Goal: Navigation & Orientation: Find specific page/section

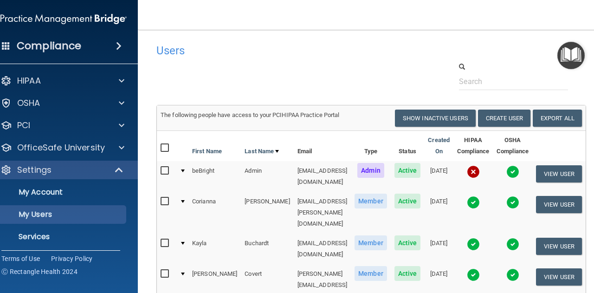
select select "20"
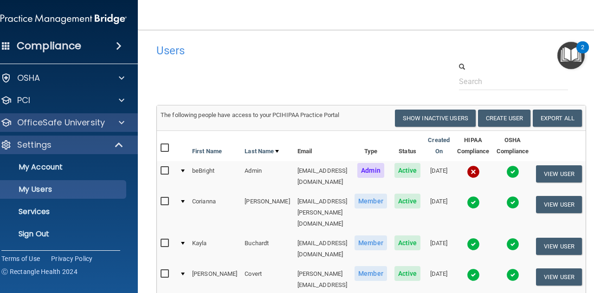
scroll to position [25, 0]
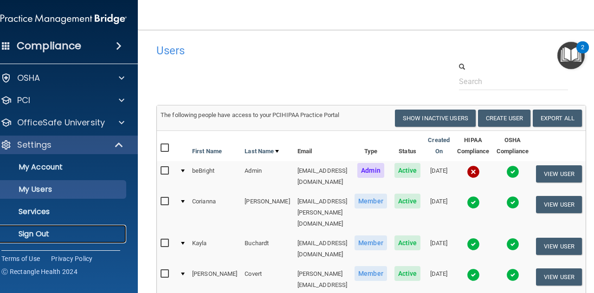
click at [32, 226] on link "Sign Out" at bounding box center [53, 234] width 146 height 19
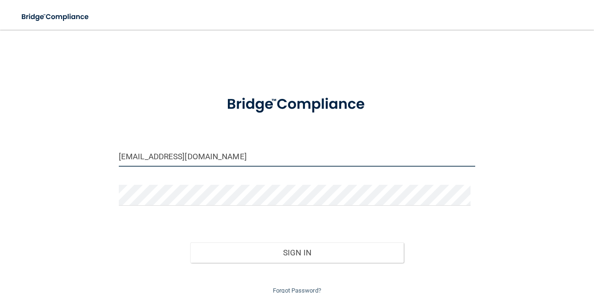
click at [167, 162] on input "[EMAIL_ADDRESS][DOMAIN_NAME]" at bounding box center [297, 156] width 356 height 21
type input "[PERSON_NAME][EMAIL_ADDRESS][PERSON_NAME][DOMAIN_NAME]"
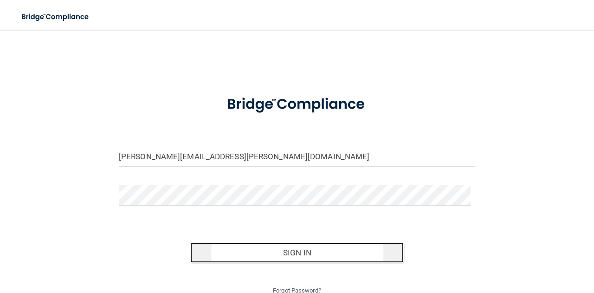
click at [292, 259] on button "Sign In" at bounding box center [297, 252] width 214 height 20
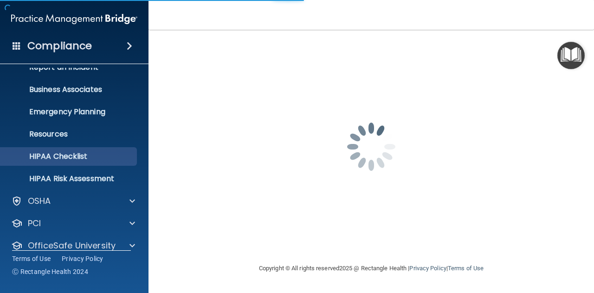
scroll to position [92, 0]
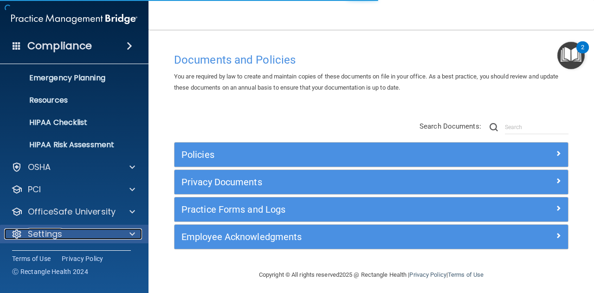
click at [133, 235] on span at bounding box center [132, 233] width 6 height 11
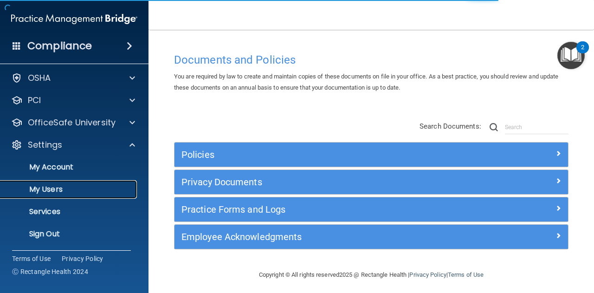
click at [63, 187] on p "My Users" at bounding box center [69, 189] width 127 height 9
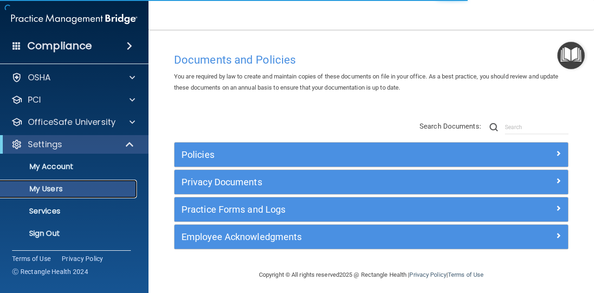
scroll to position [25, 0]
select select "20"
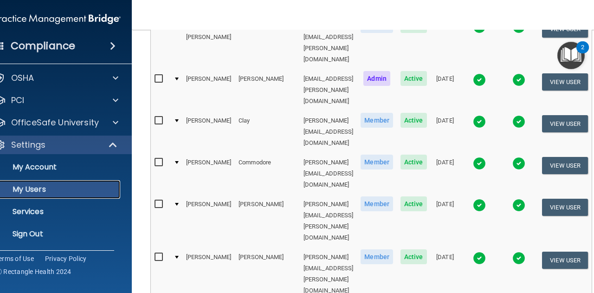
scroll to position [464, 0]
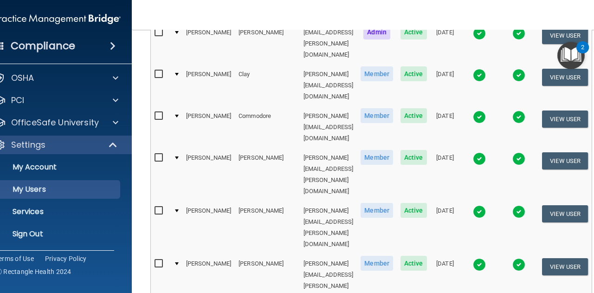
select select "20"
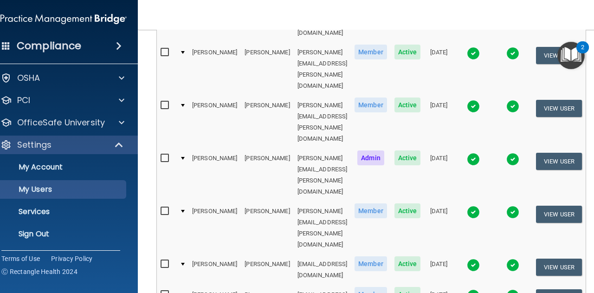
scroll to position [516, 0]
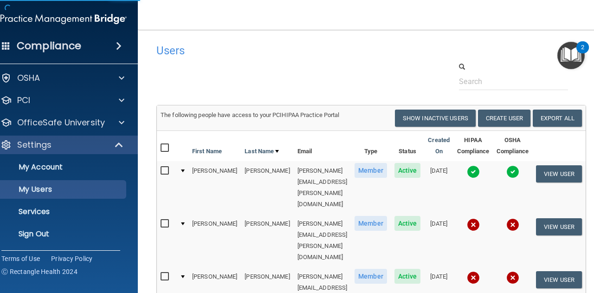
select select "20"
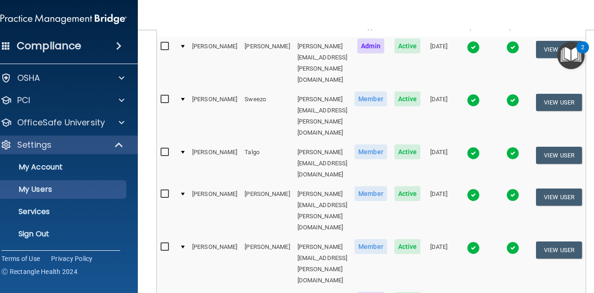
scroll to position [139, 0]
